Goal: Information Seeking & Learning: Learn about a topic

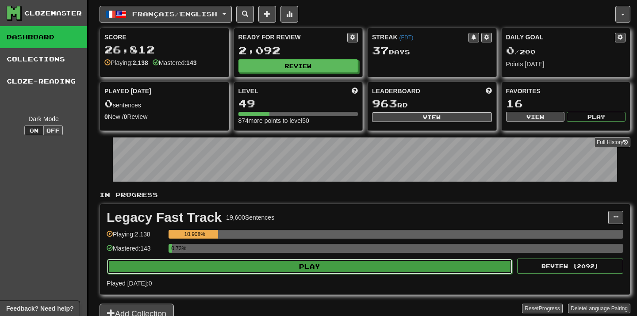
click at [332, 261] on button "Play" at bounding box center [309, 266] width 405 height 15
select select "**"
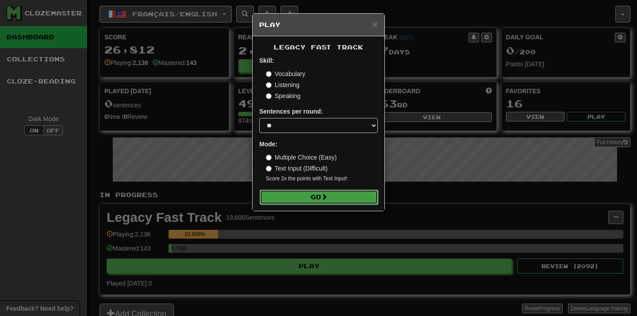
click at [315, 193] on button "Go" at bounding box center [318, 197] width 118 height 15
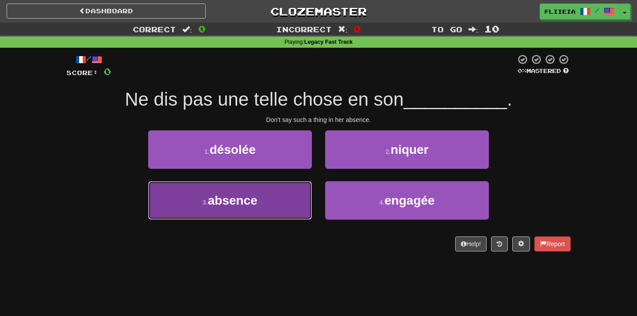
click at [285, 194] on button "3 . absence" at bounding box center [230, 200] width 164 height 38
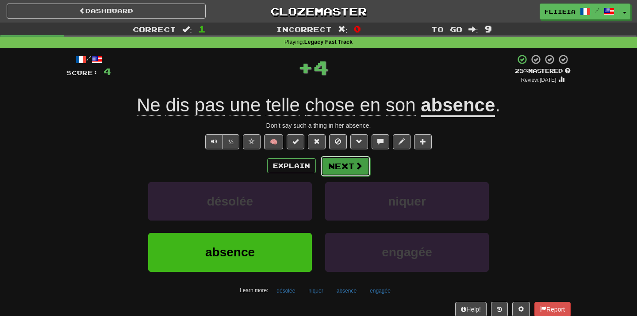
click at [350, 172] on button "Next" at bounding box center [345, 166] width 50 height 20
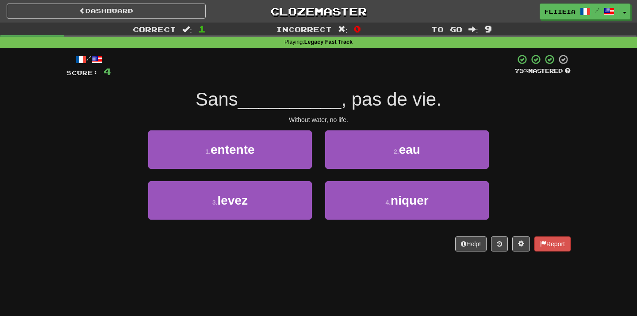
click at [350, 172] on div "2 . eau" at bounding box center [406, 155] width 177 height 51
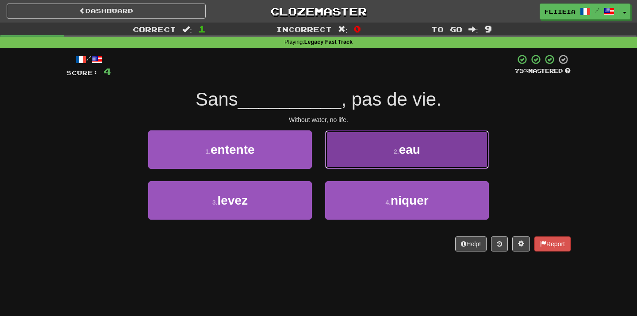
click at [378, 143] on button "2 . eau" at bounding box center [407, 149] width 164 height 38
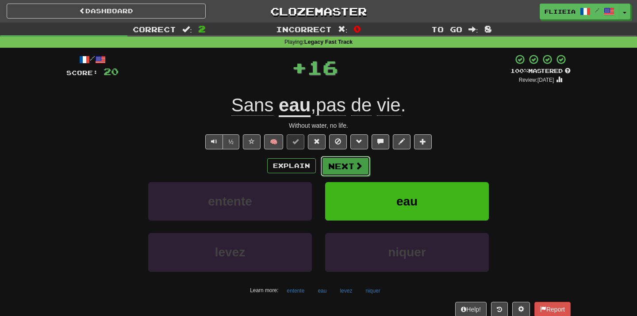
click at [352, 168] on button "Next" at bounding box center [345, 166] width 50 height 20
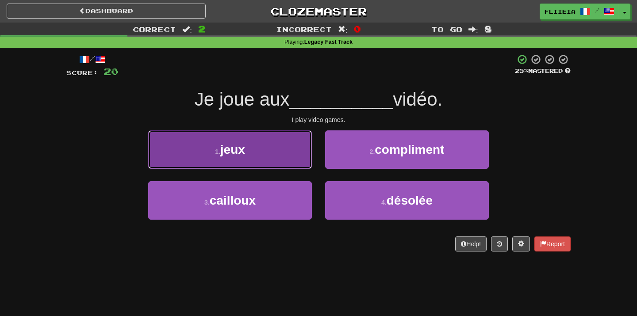
click at [283, 140] on button "1 . jeux" at bounding box center [230, 149] width 164 height 38
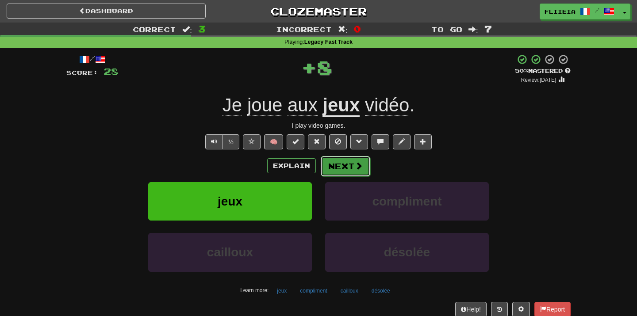
click at [352, 172] on button "Next" at bounding box center [345, 166] width 50 height 20
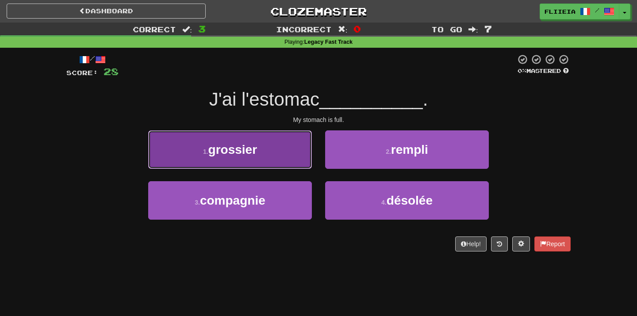
click at [266, 156] on button "1 . grossier" at bounding box center [230, 149] width 164 height 38
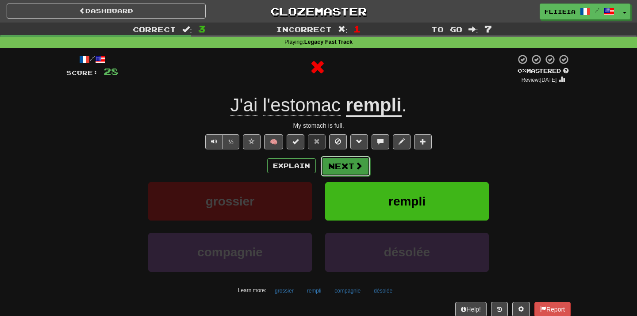
click at [342, 171] on button "Next" at bounding box center [345, 166] width 50 height 20
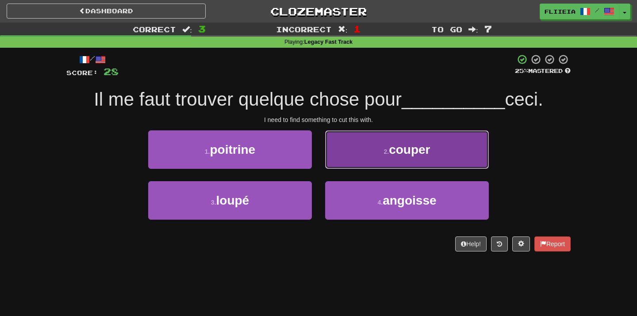
click at [398, 152] on span "couper" at bounding box center [409, 150] width 41 height 14
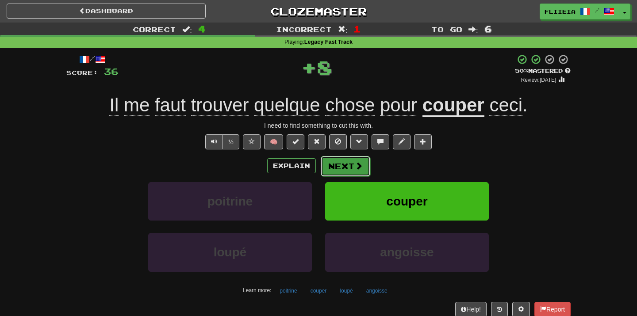
click at [349, 168] on button "Next" at bounding box center [345, 166] width 50 height 20
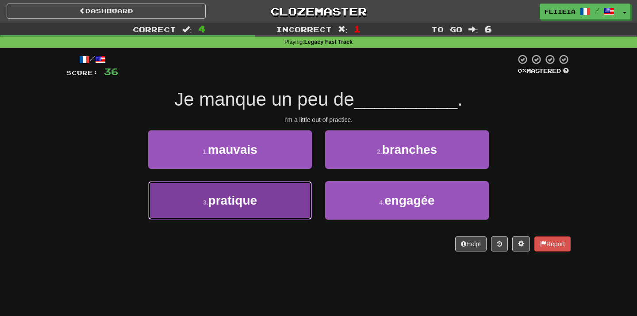
click at [306, 199] on button "3 . pratique" at bounding box center [230, 200] width 164 height 38
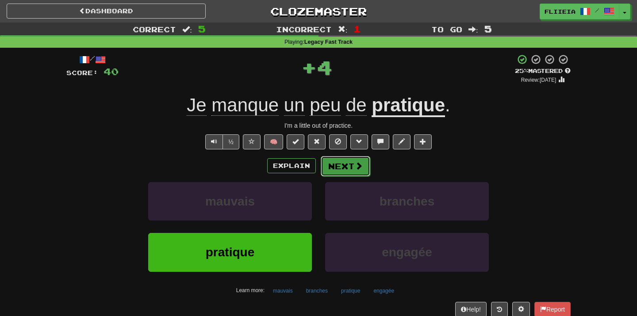
click at [346, 164] on button "Next" at bounding box center [345, 166] width 50 height 20
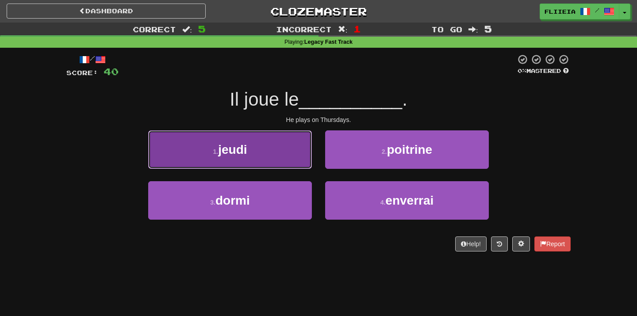
click at [305, 161] on button "1 . jeudi" at bounding box center [230, 149] width 164 height 38
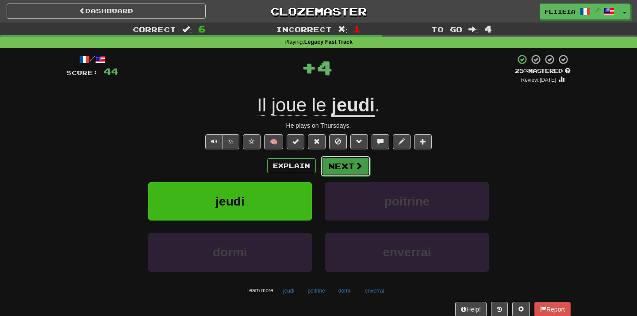
click at [347, 168] on button "Next" at bounding box center [345, 166] width 50 height 20
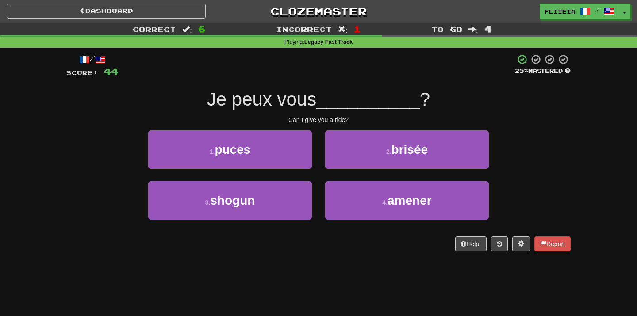
click at [320, 173] on div "2 . brisée" at bounding box center [406, 155] width 177 height 51
click at [362, 220] on div "4 . amener" at bounding box center [406, 206] width 177 height 51
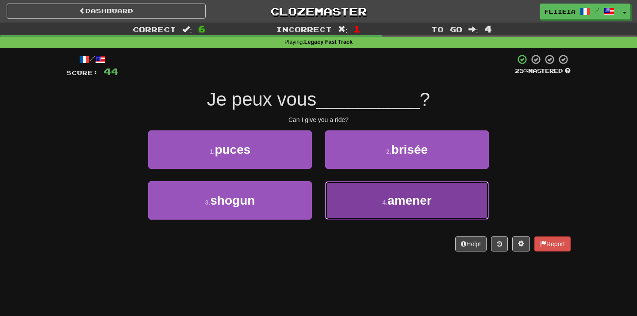
click at [364, 206] on button "4 . amener" at bounding box center [407, 200] width 164 height 38
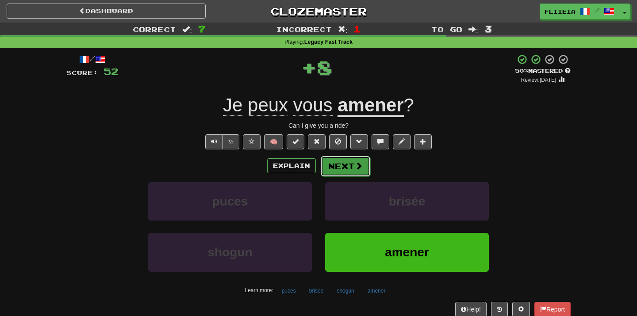
click at [339, 160] on button "Next" at bounding box center [345, 166] width 50 height 20
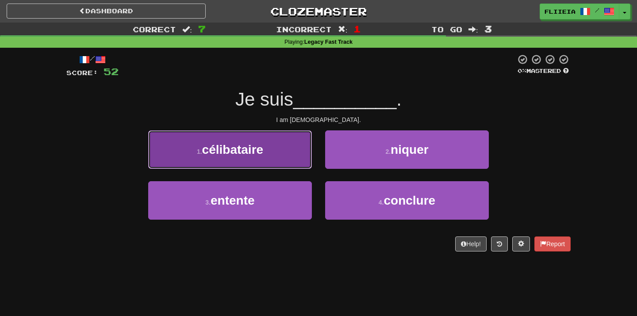
click at [286, 152] on button "1 . célibataire" at bounding box center [230, 149] width 164 height 38
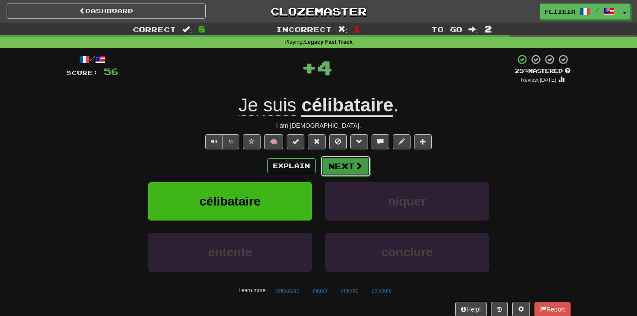
click at [347, 163] on button "Next" at bounding box center [345, 166] width 50 height 20
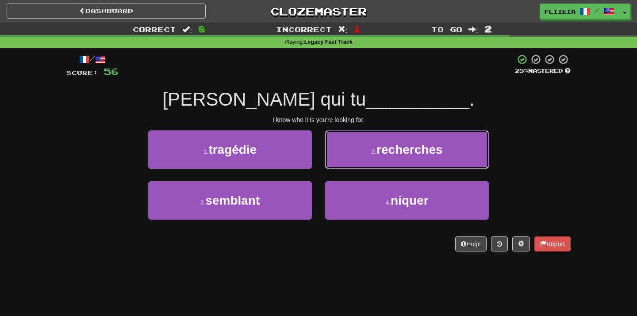
click at [347, 163] on button "2 . recherches" at bounding box center [407, 149] width 164 height 38
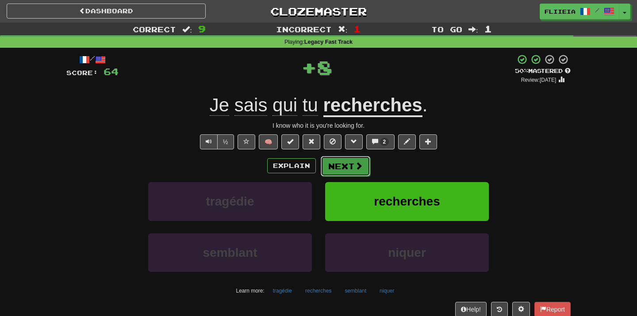
click at [335, 169] on button "Next" at bounding box center [345, 166] width 50 height 20
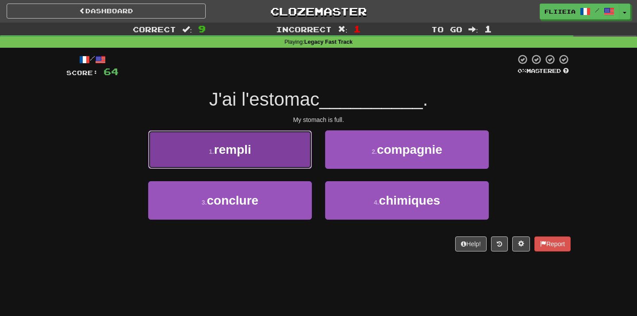
click at [289, 160] on button "1 . rempli" at bounding box center [230, 149] width 164 height 38
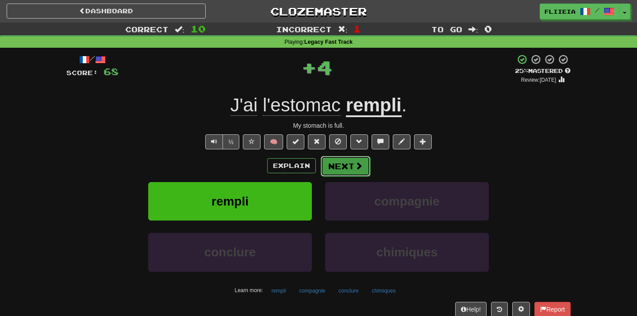
click at [353, 172] on button "Next" at bounding box center [345, 166] width 50 height 20
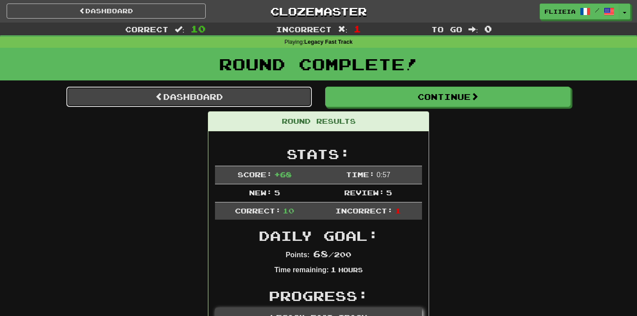
click at [257, 101] on link "Dashboard" at bounding box center [188, 97] width 245 height 20
